Goal: Information Seeking & Learning: Find specific page/section

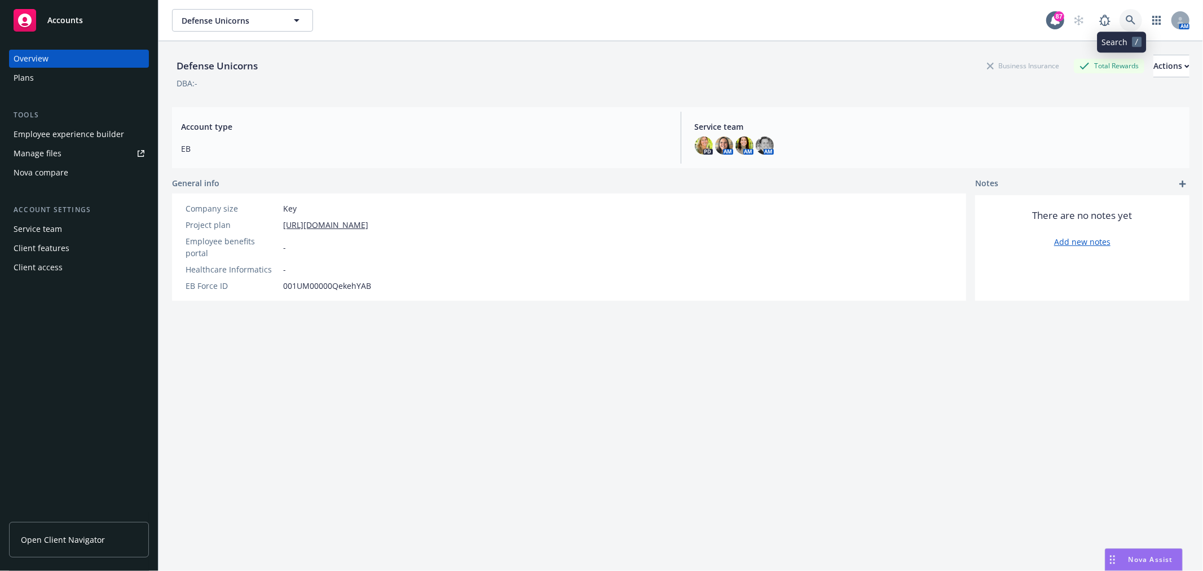
click at [1125, 20] on icon at bounding box center [1130, 20] width 10 height 10
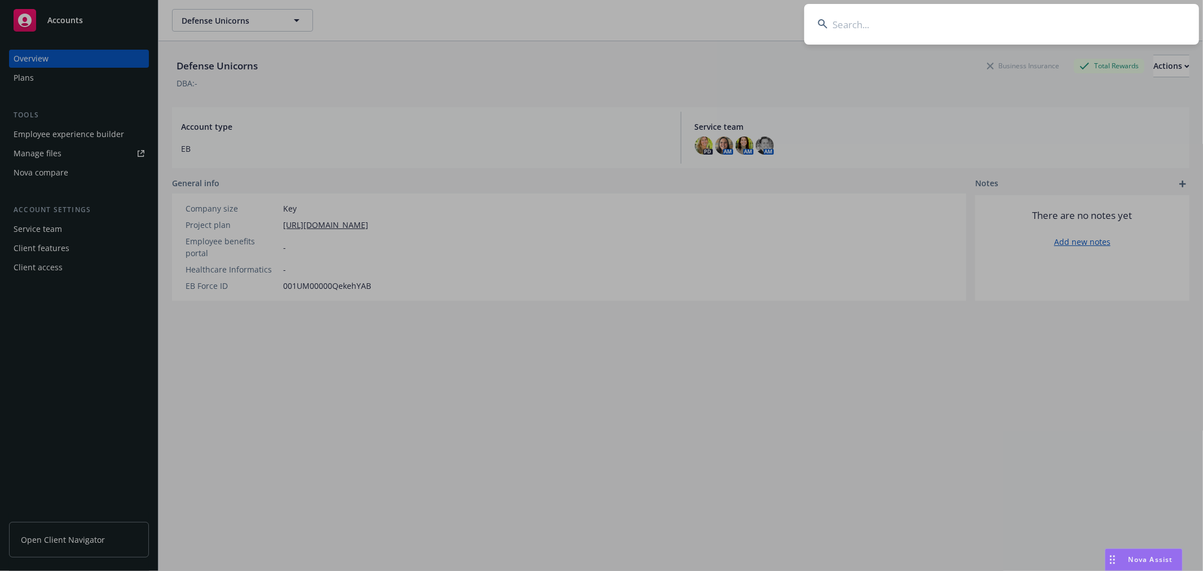
click at [913, 36] on input at bounding box center [1001, 24] width 395 height 41
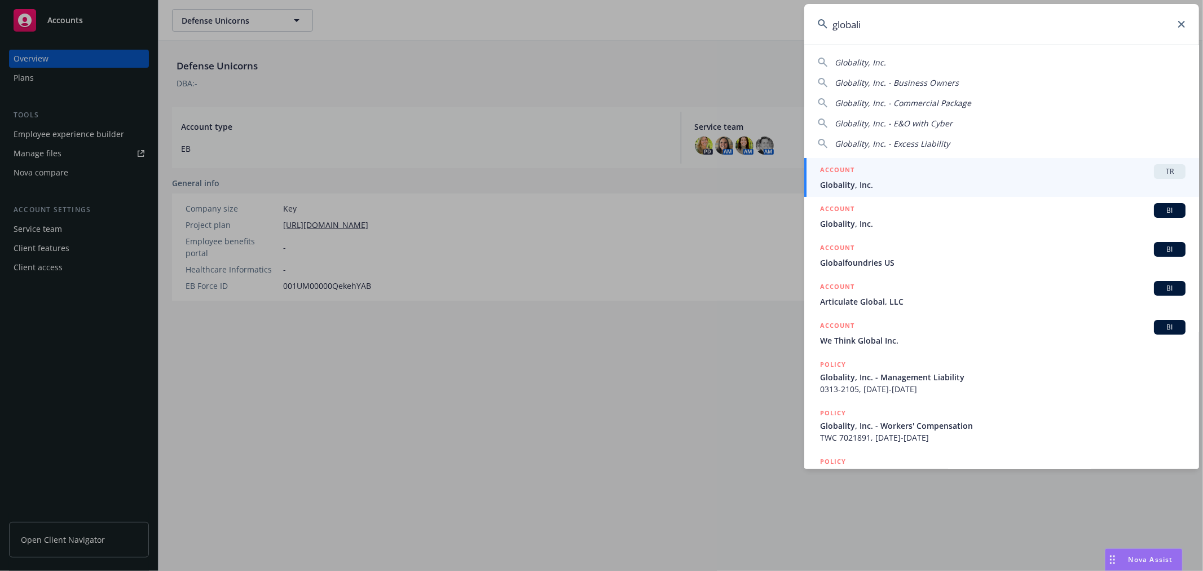
type input "globali"
click at [1164, 175] on span "TR" at bounding box center [1169, 171] width 23 height 10
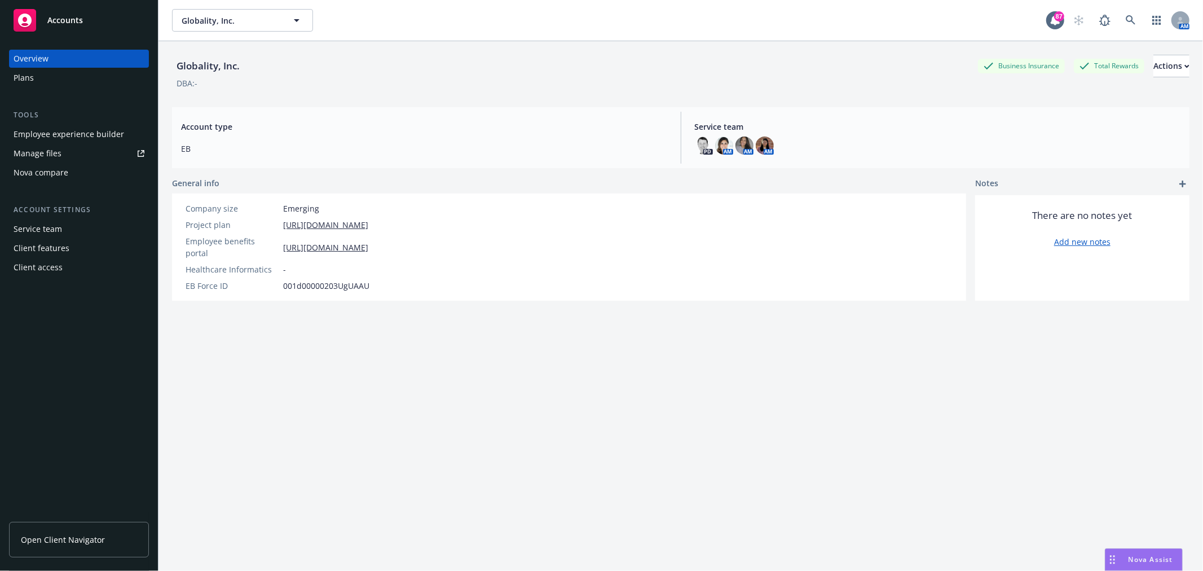
click at [81, 131] on div "Employee experience builder" at bounding box center [69, 134] width 111 height 18
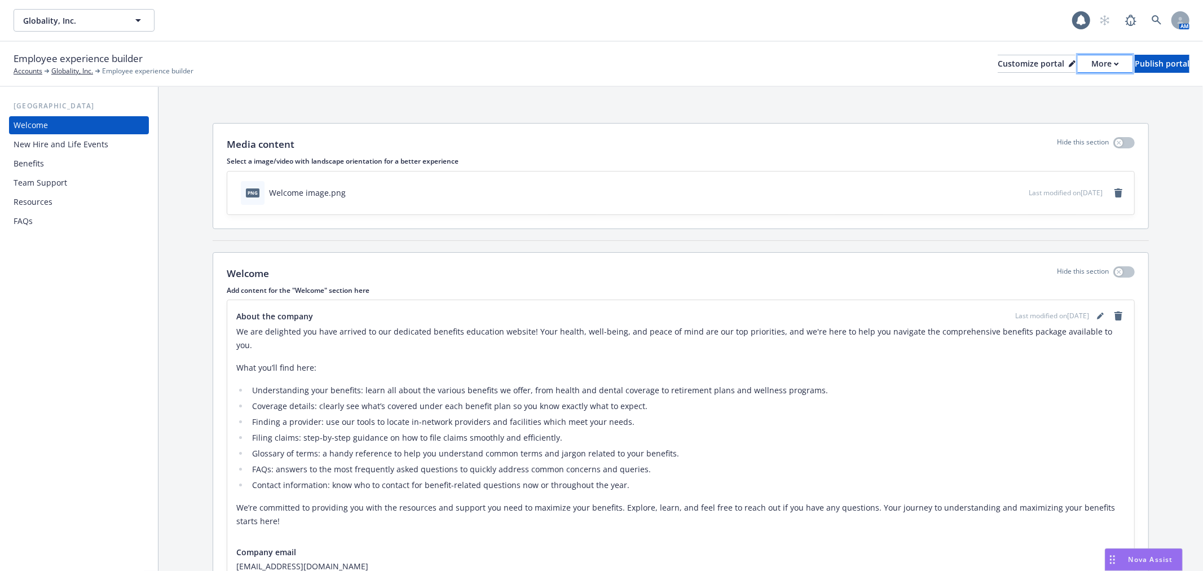
click at [1091, 65] on div "More" at bounding box center [1105, 63] width 28 height 17
drag, startPoint x: 1045, startPoint y: 83, endPoint x: 982, endPoint y: 69, distance: 64.7
click at [1045, 83] on link "Copy preview link" at bounding box center [1044, 89] width 103 height 23
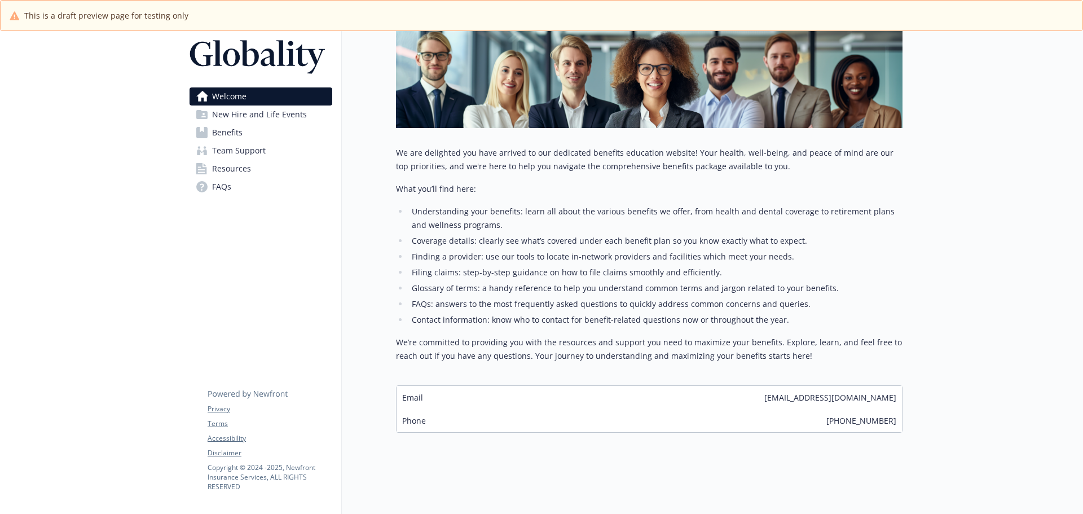
scroll to position [179, 0]
click at [235, 114] on span "New Hire and Life Events" at bounding box center [259, 114] width 95 height 18
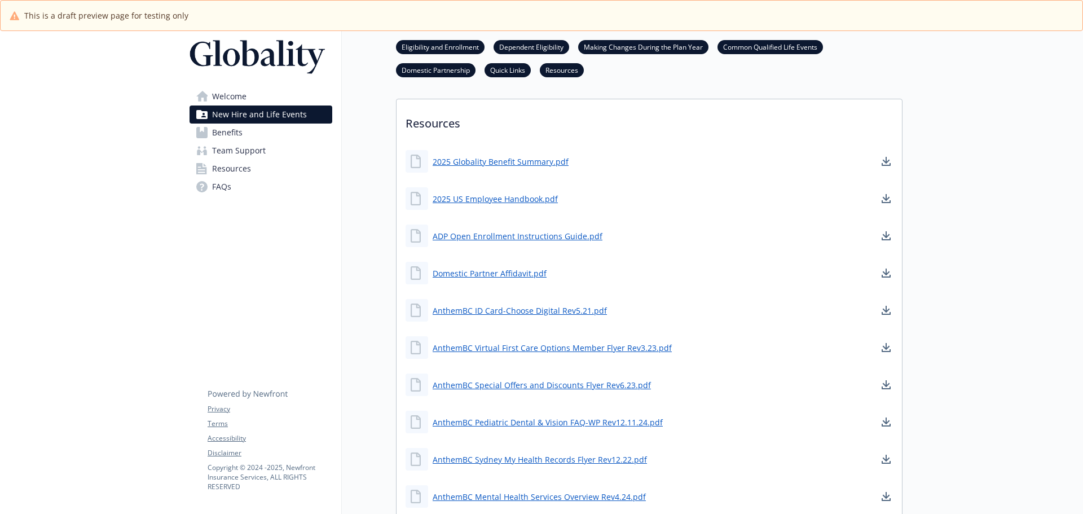
scroll to position [522, 0]
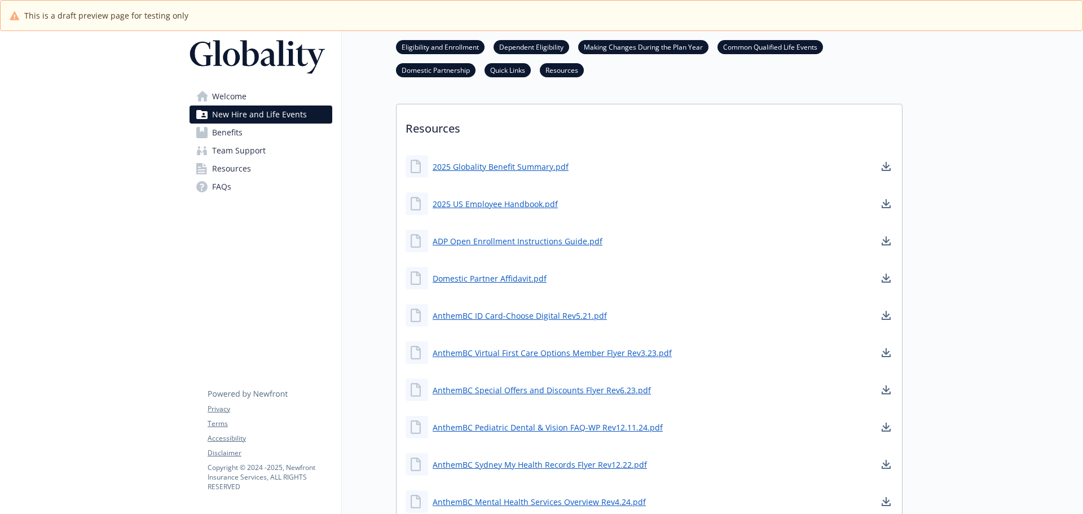
click at [244, 141] on link "Benefits" at bounding box center [260, 132] width 143 height 18
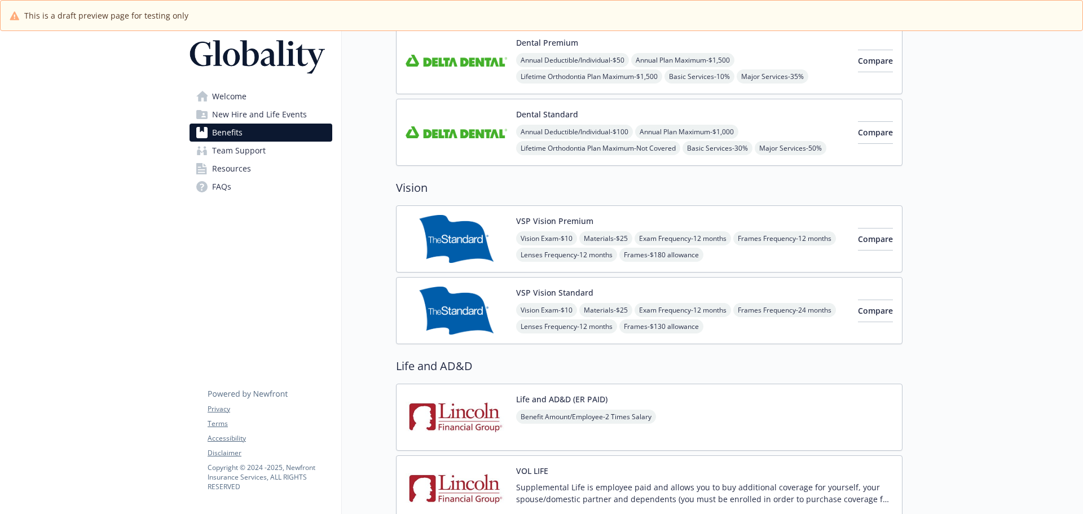
click at [244, 148] on span "Team Support" at bounding box center [239, 151] width 54 height 18
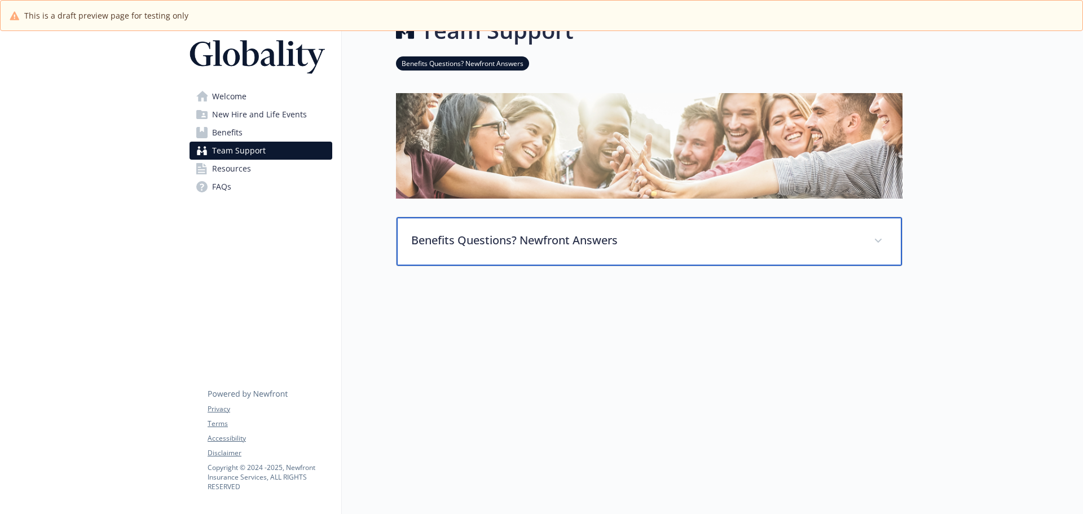
click at [590, 237] on p "Benefits Questions? Newfront Answers" at bounding box center [635, 240] width 449 height 17
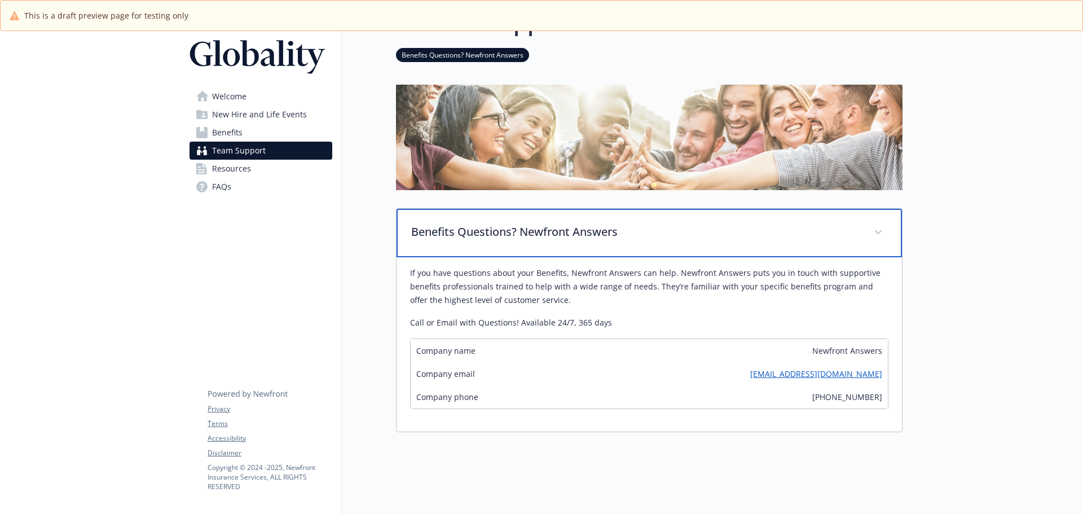
click at [590, 237] on p "Benefits Questions? Newfront Answers" at bounding box center [635, 231] width 449 height 17
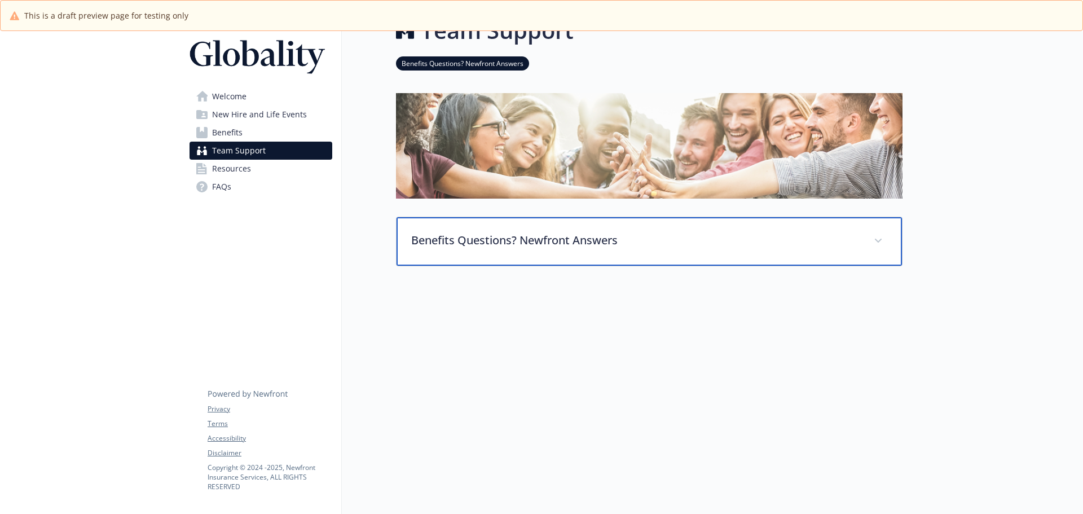
click at [648, 232] on p "Benefits Questions? Newfront Answers" at bounding box center [635, 240] width 449 height 17
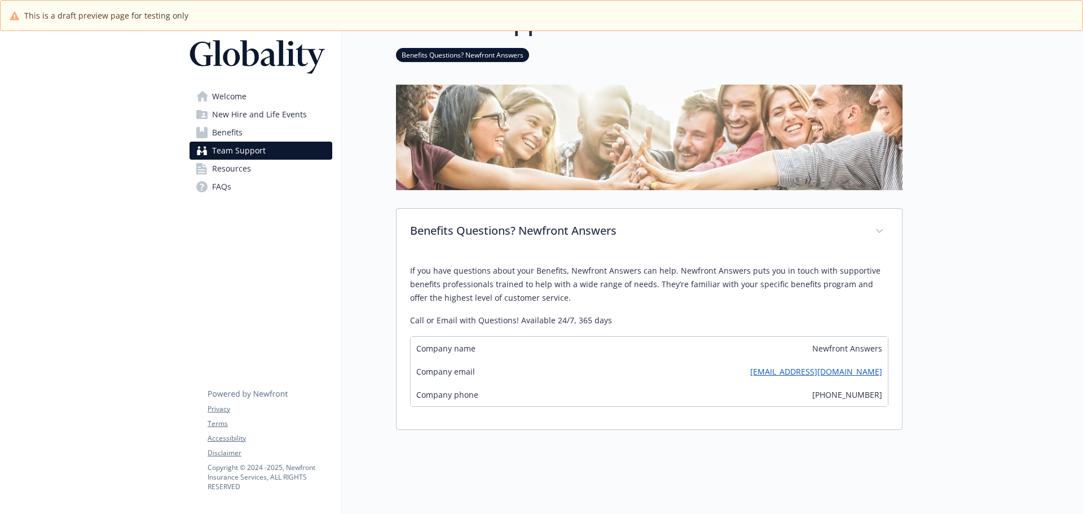
click at [240, 159] on span "Team Support" at bounding box center [239, 151] width 54 height 18
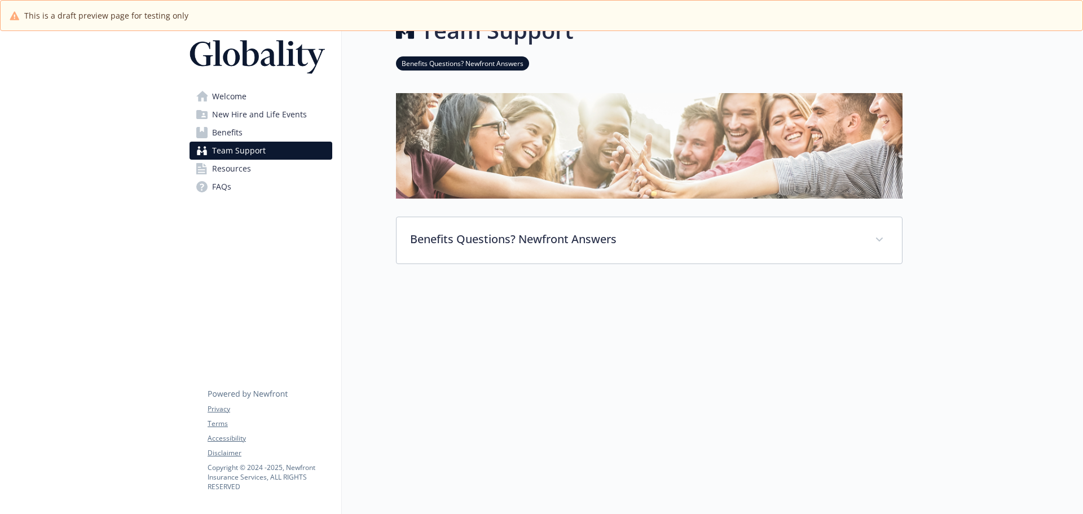
click at [241, 163] on span "Resources" at bounding box center [231, 169] width 39 height 18
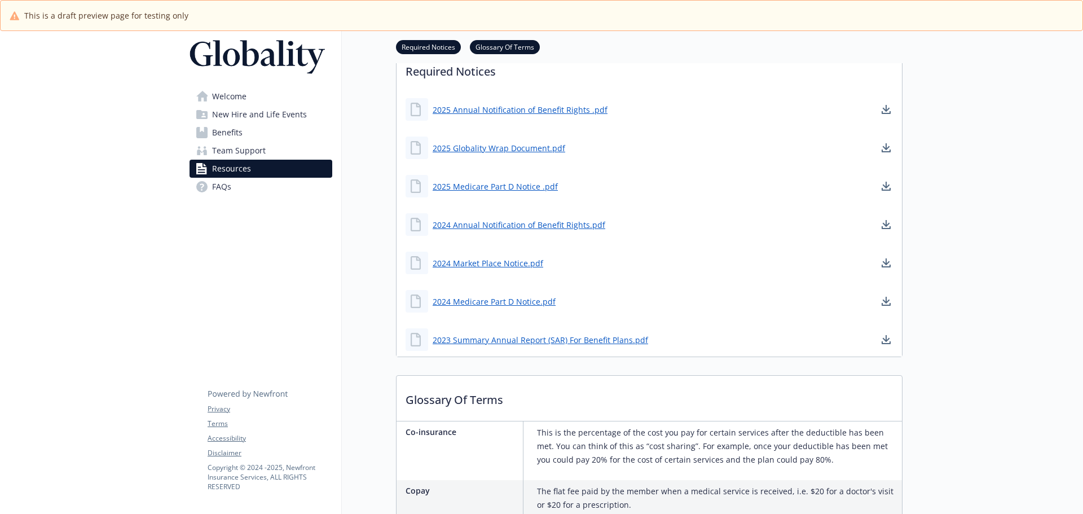
scroll to position [321, 0]
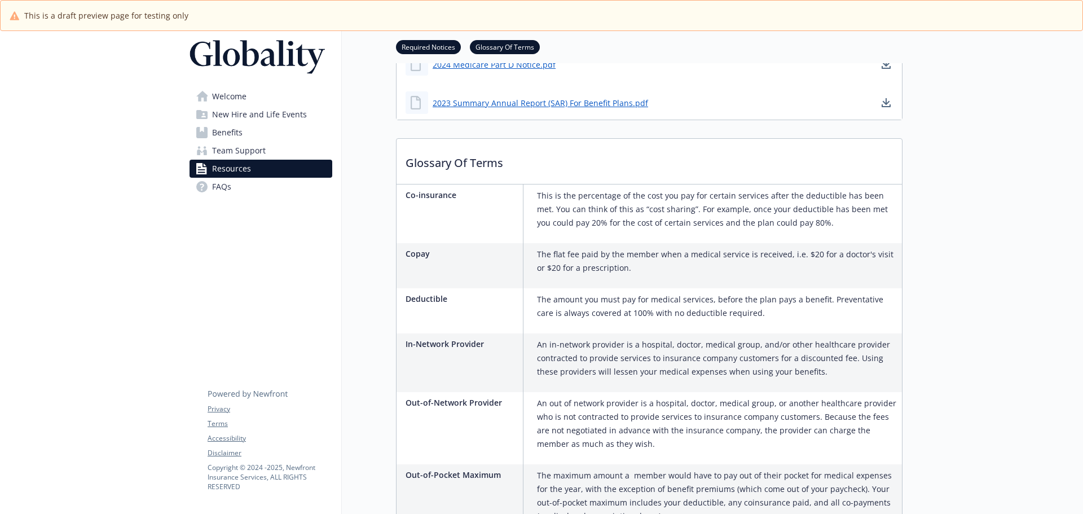
click at [226, 195] on span "FAQs" at bounding box center [221, 187] width 19 height 18
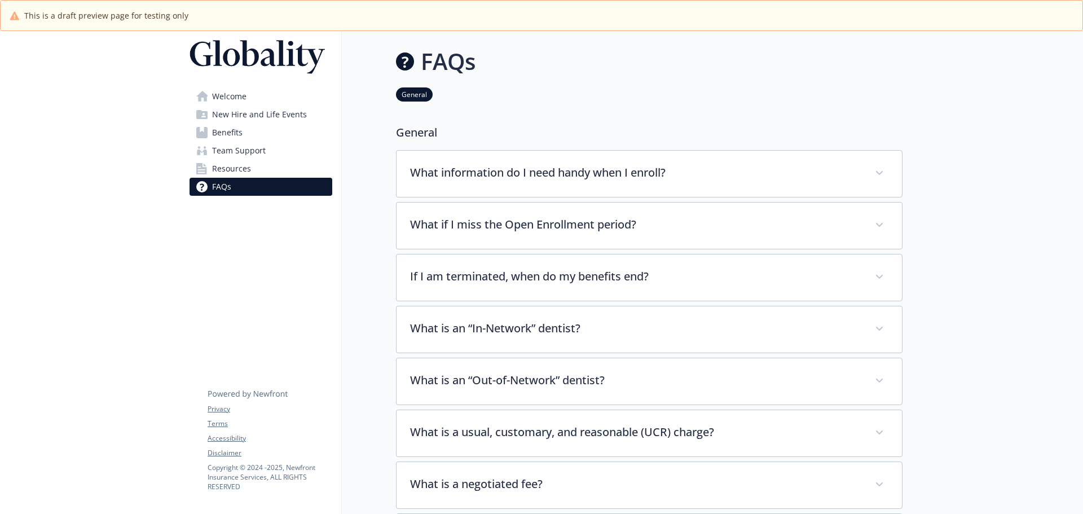
click at [231, 127] on span "Benefits" at bounding box center [227, 132] width 30 height 18
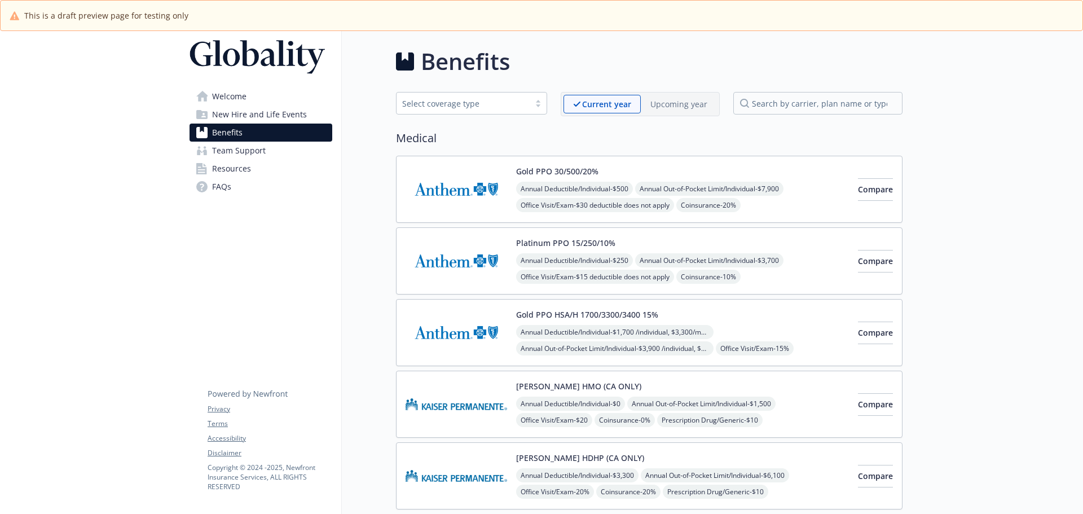
click at [239, 106] on span "New Hire and Life Events" at bounding box center [259, 114] width 95 height 18
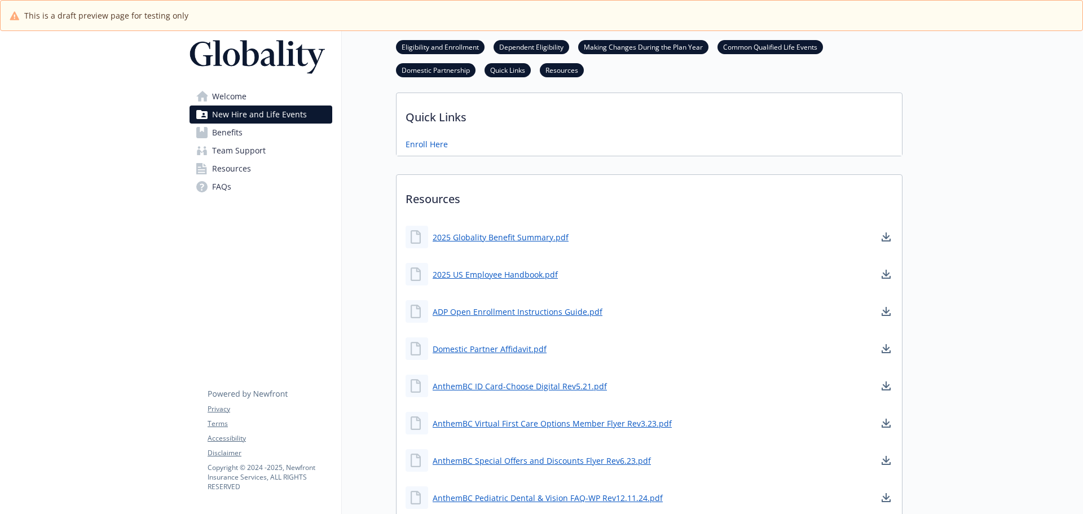
scroll to position [507, 0]
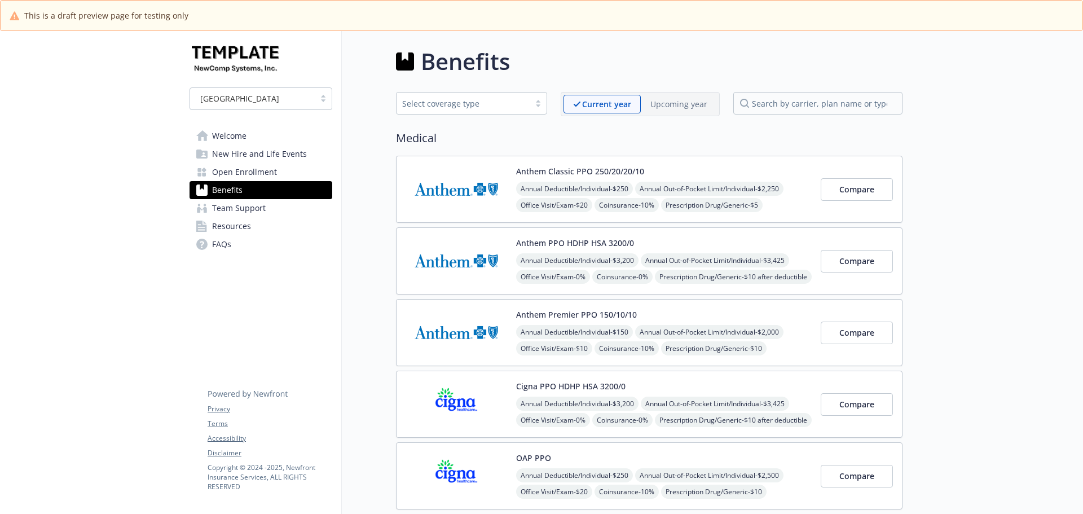
click at [293, 170] on link "Open Enrollment" at bounding box center [260, 172] width 143 height 18
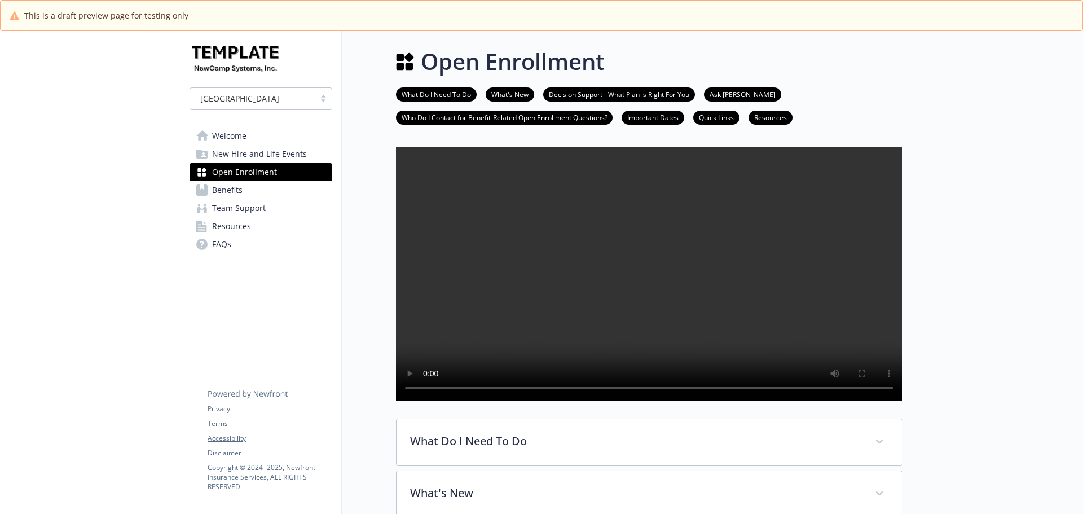
click at [283, 162] on span "New Hire and Life Events" at bounding box center [259, 154] width 95 height 18
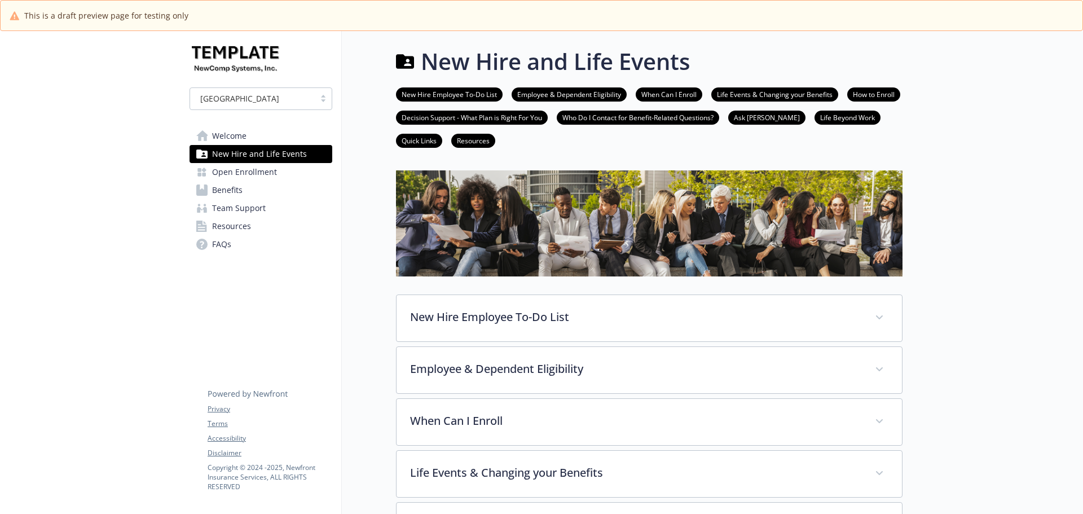
click at [228, 209] on span "Team Support" at bounding box center [239, 208] width 54 height 18
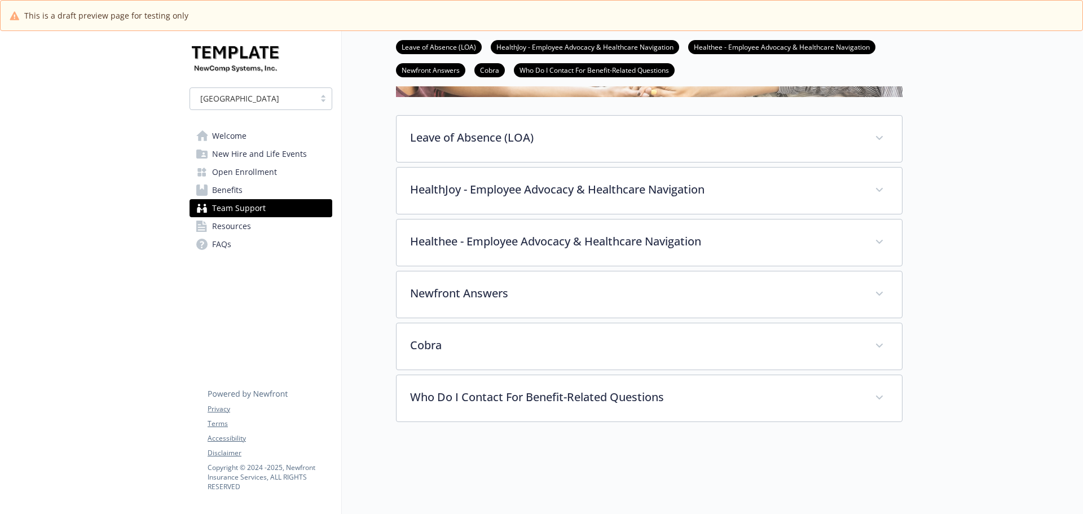
scroll to position [169, 0]
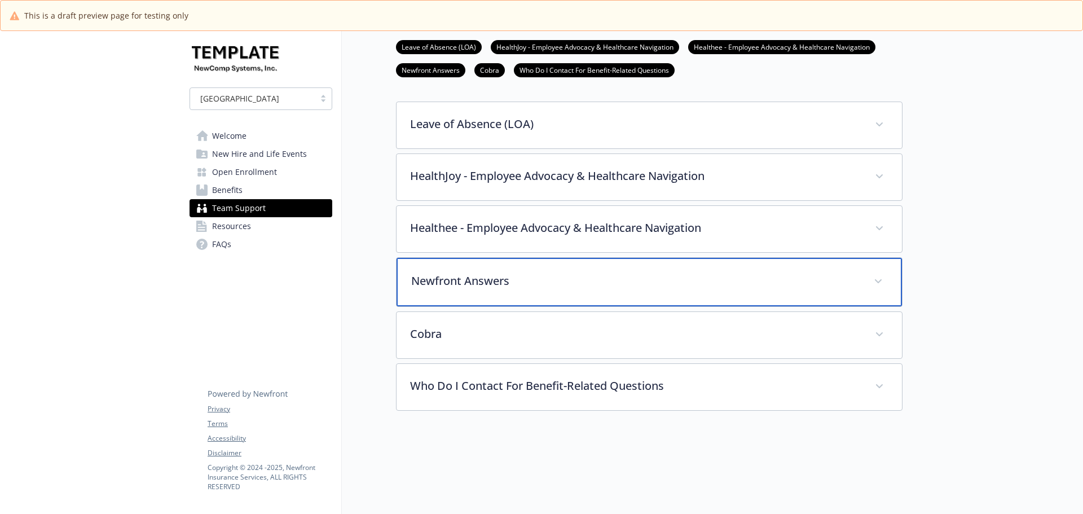
click at [538, 272] on p "Newfront Answers" at bounding box center [635, 280] width 449 height 17
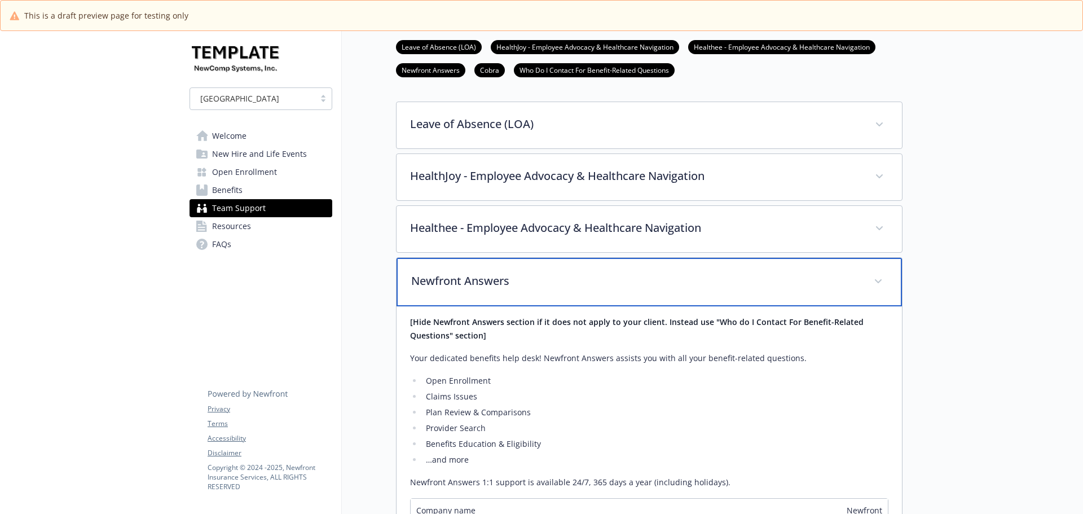
click at [538, 272] on p "Newfront Answers" at bounding box center [635, 280] width 449 height 17
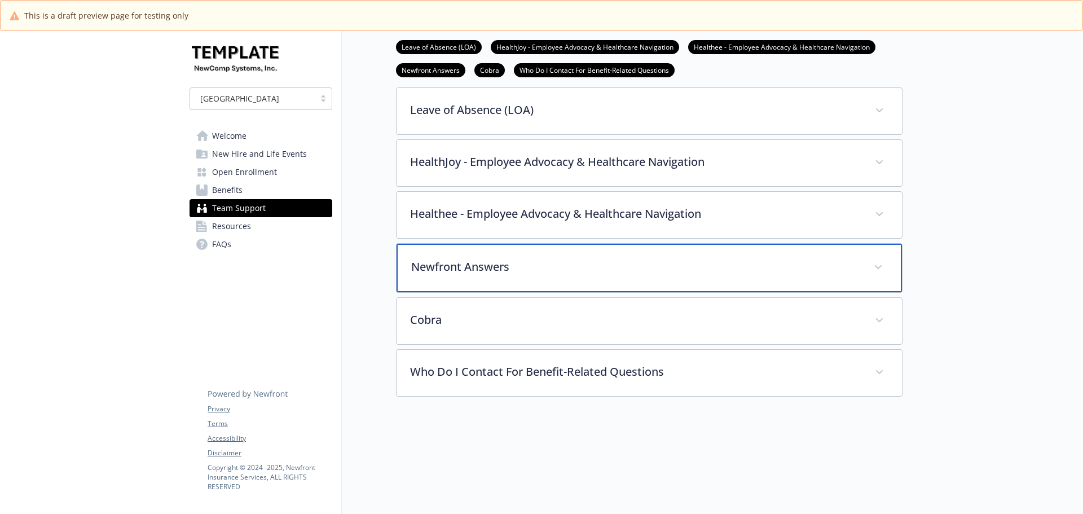
scroll to position [226, 0]
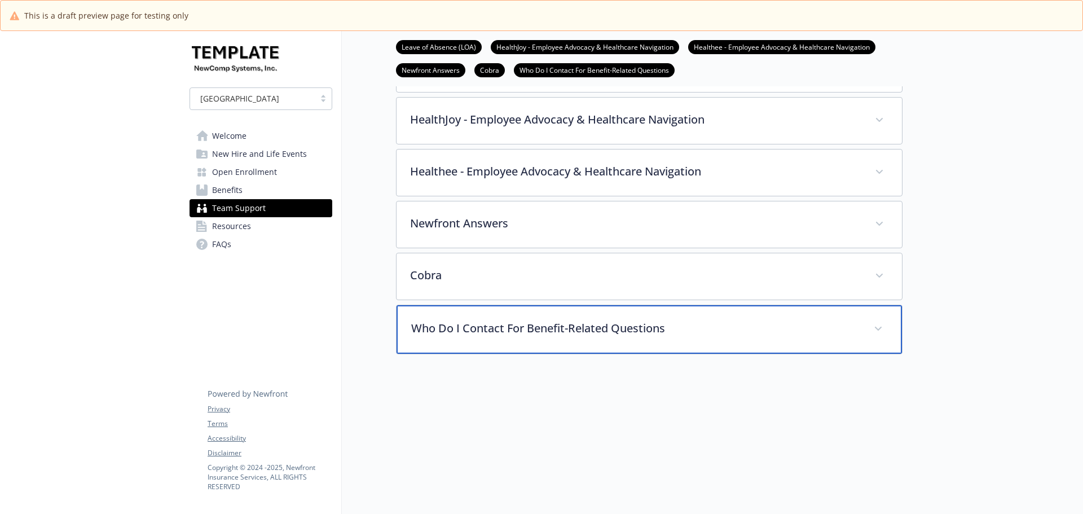
click at [552, 343] on div "Who Do I Contact For Benefit-Related Questions" at bounding box center [648, 329] width 505 height 48
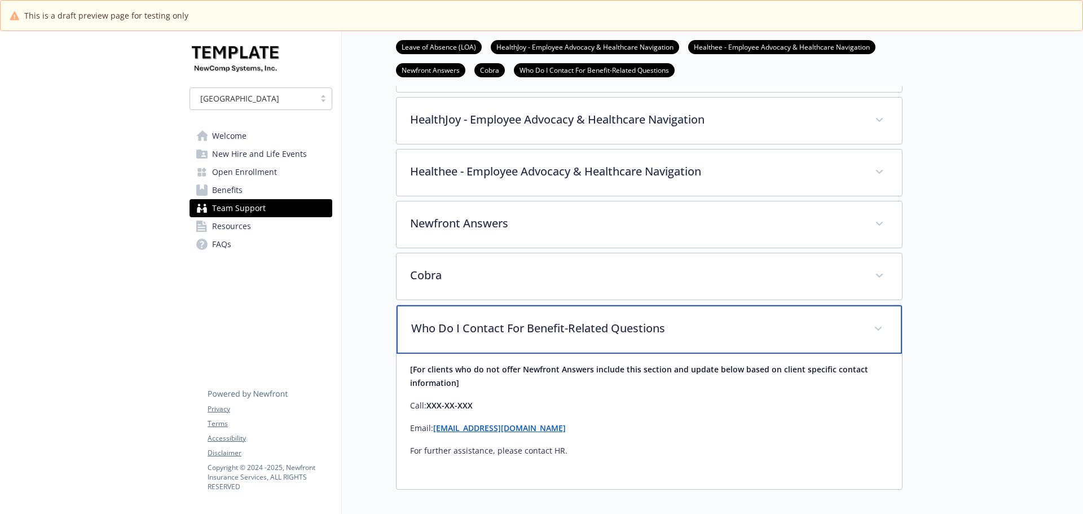
click at [552, 343] on div "Who Do I Contact For Benefit-Related Questions" at bounding box center [648, 329] width 505 height 48
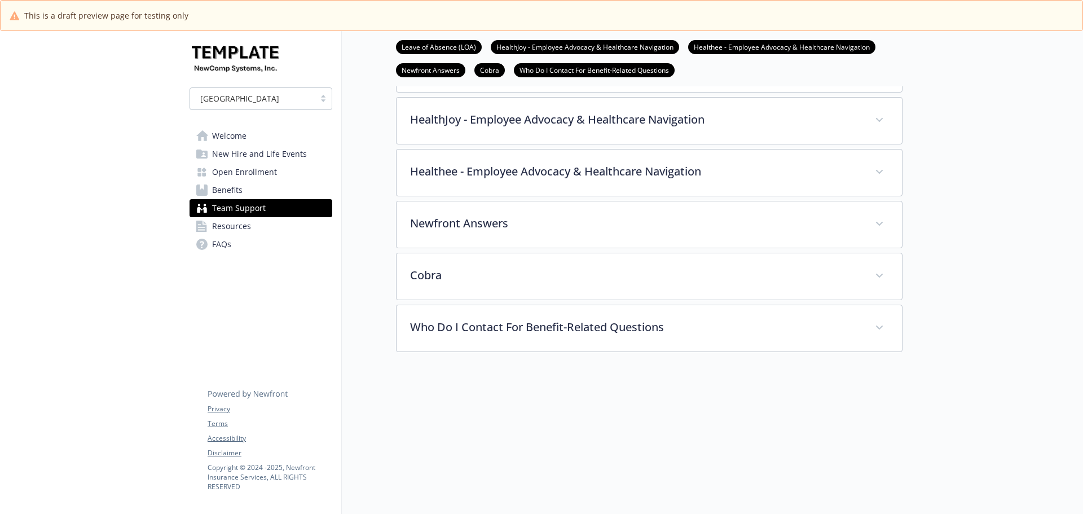
click at [231, 227] on span "Resources" at bounding box center [231, 226] width 39 height 18
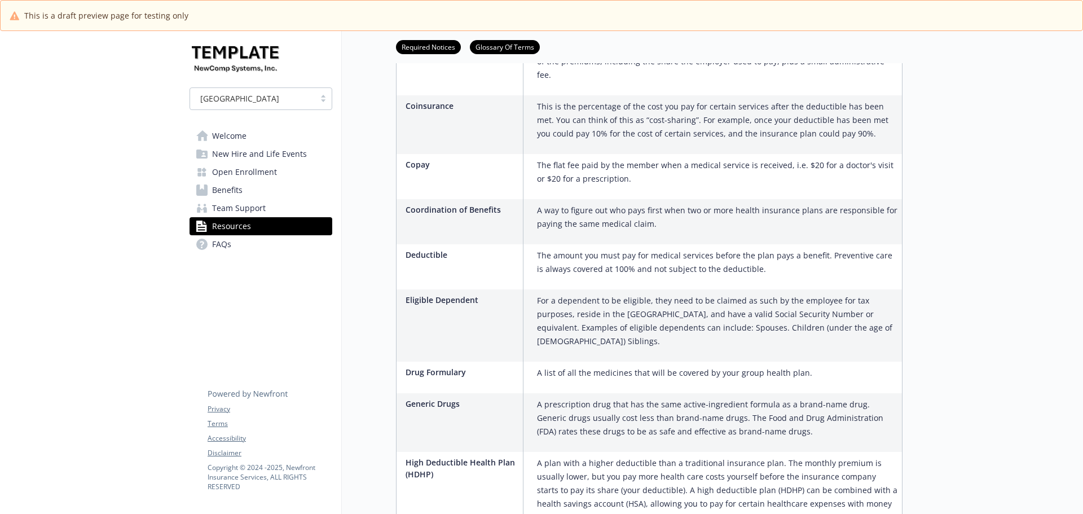
scroll to position [959, 0]
